Goal: Information Seeking & Learning: Learn about a topic

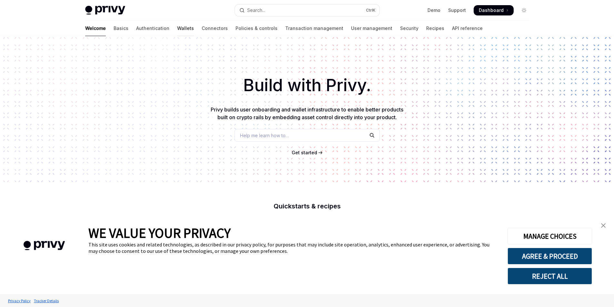
click at [177, 26] on link "Wallets" at bounding box center [185, 28] width 17 height 15
type textarea "*"
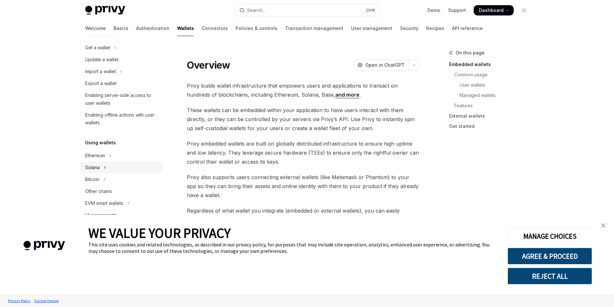
scroll to position [129, 0]
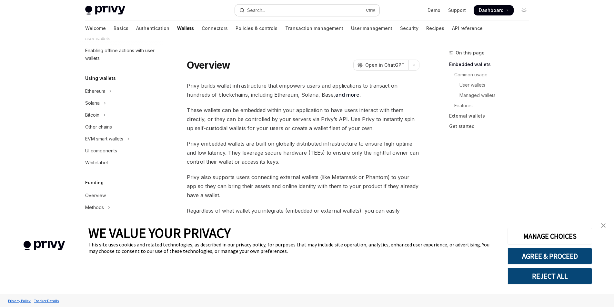
click at [298, 13] on button "Search... Ctrl K" at bounding box center [307, 11] width 145 height 12
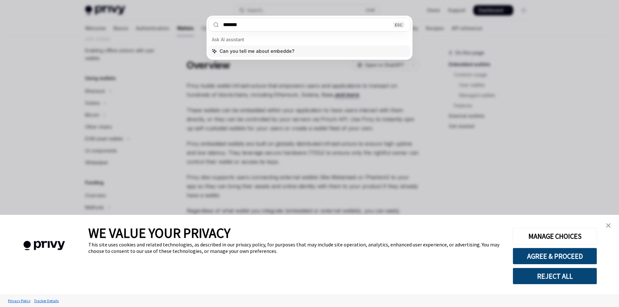
type input "********"
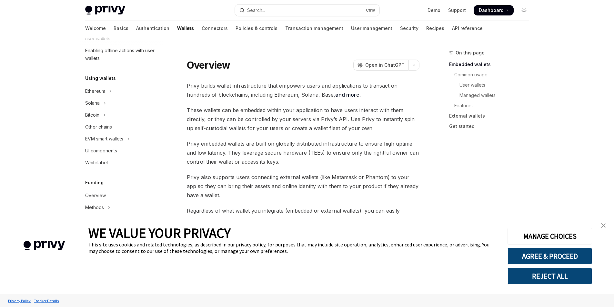
type textarea "*"
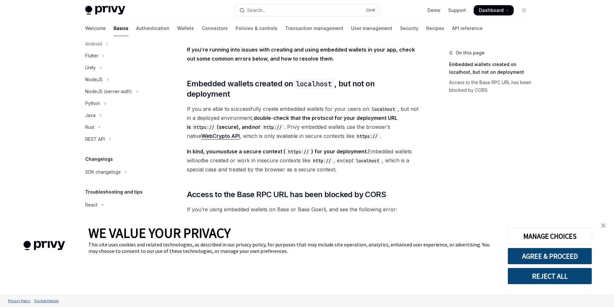
scroll to position [159, 0]
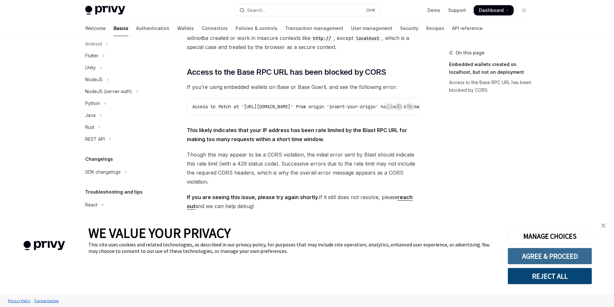
click at [568, 260] on button "AGREE & PROCEED" at bounding box center [550, 256] width 85 height 17
